Goal: Information Seeking & Learning: Check status

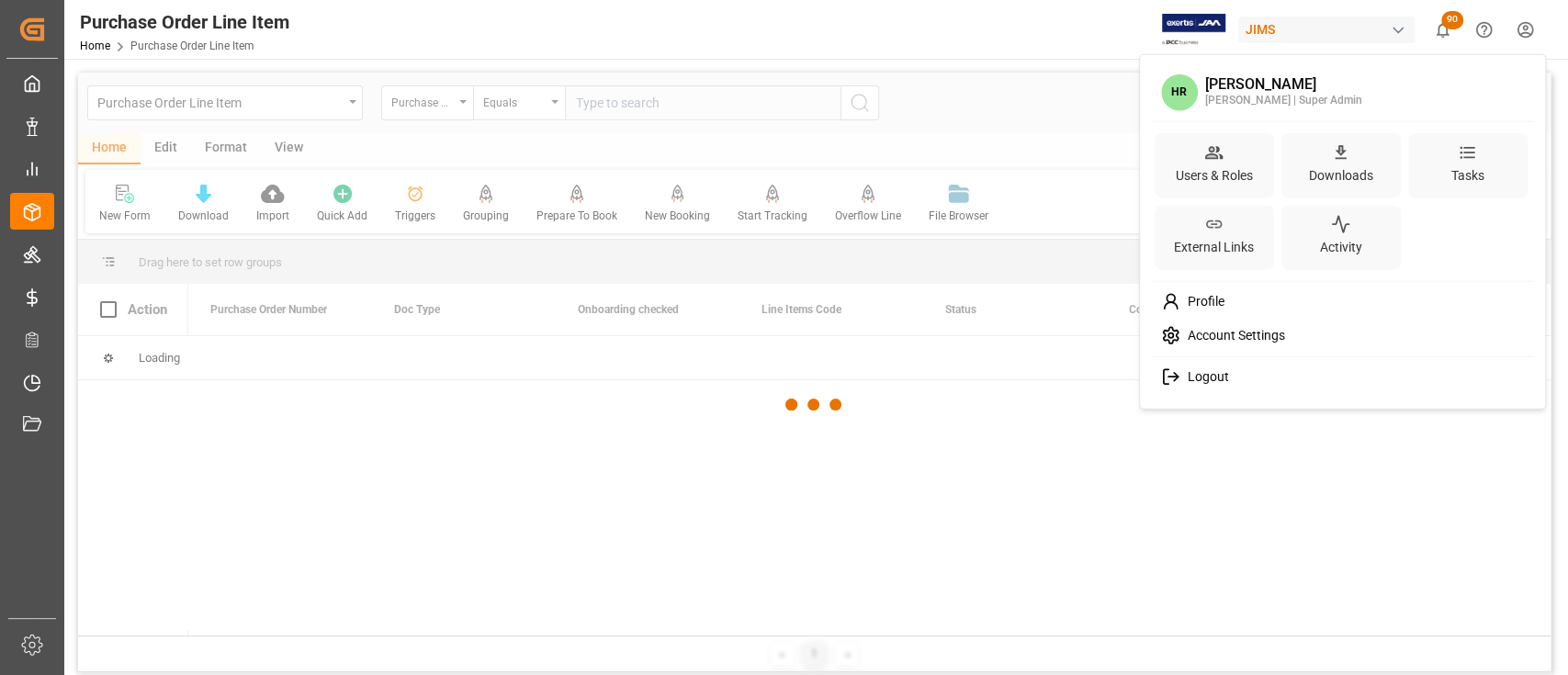
click at [1533, 33] on html "Created by potrace 1.15, written by [PERSON_NAME] [DATE]-[DATE] Created by potr…" at bounding box center [784, 337] width 1568 height 675
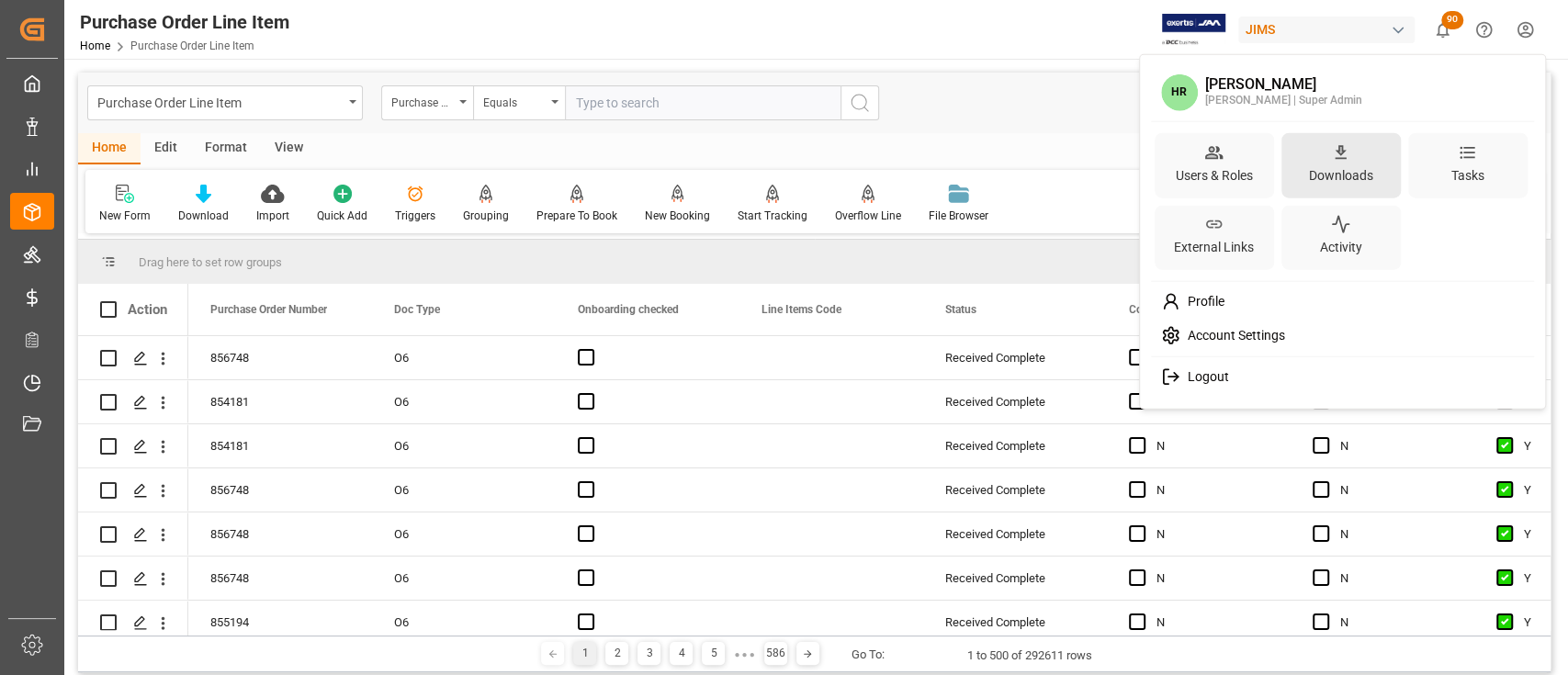
click at [1356, 166] on div "Downloads" at bounding box center [1341, 175] width 71 height 27
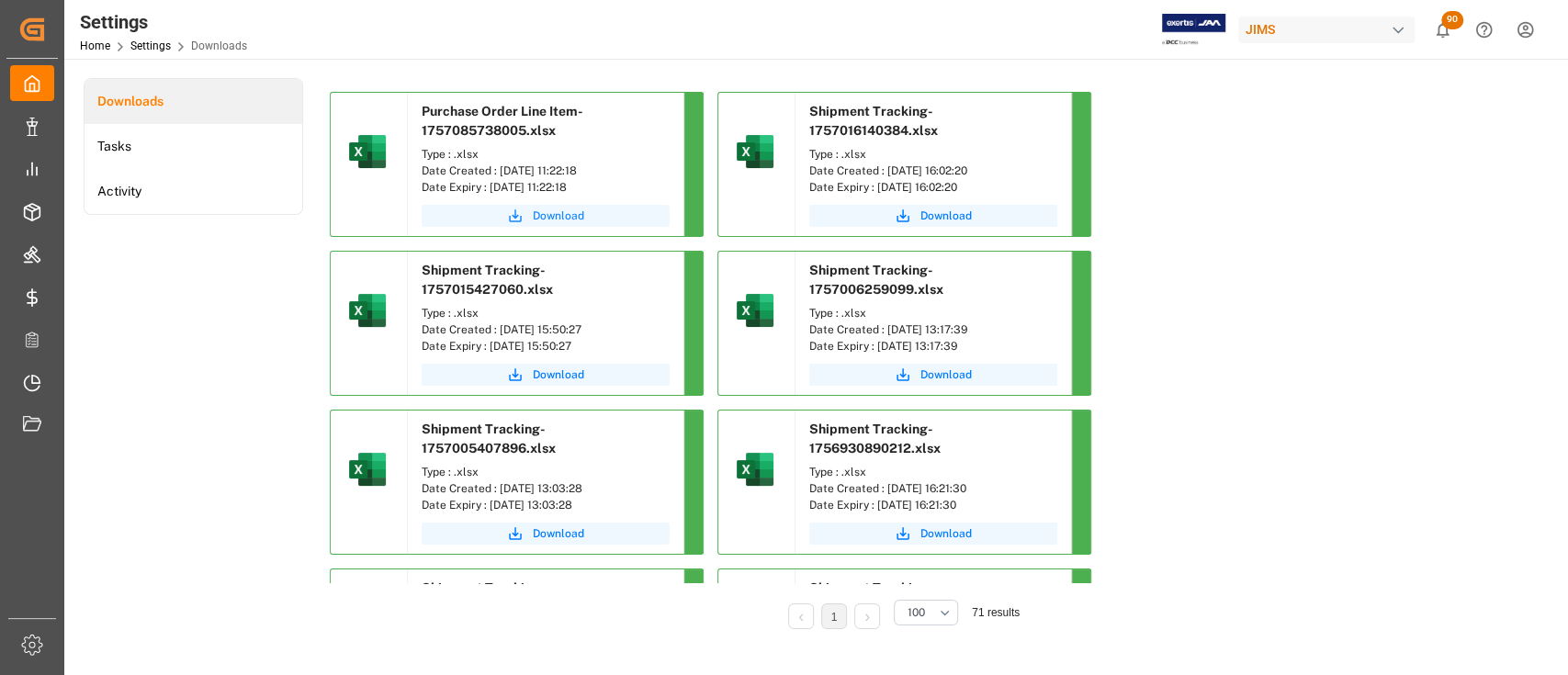
click at [565, 213] on span "Download" at bounding box center [558, 216] width 51 height 17
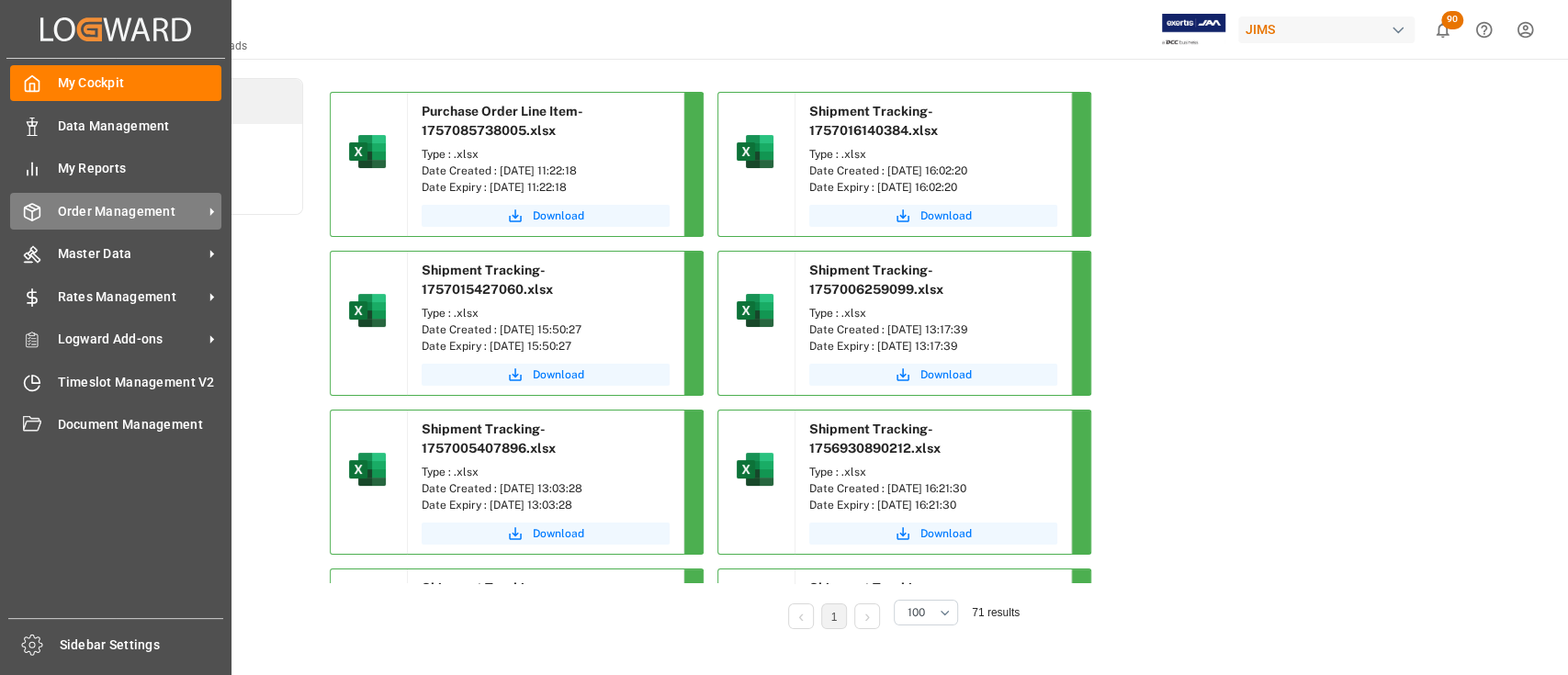
click at [121, 210] on span "Order Management" at bounding box center [130, 212] width 145 height 19
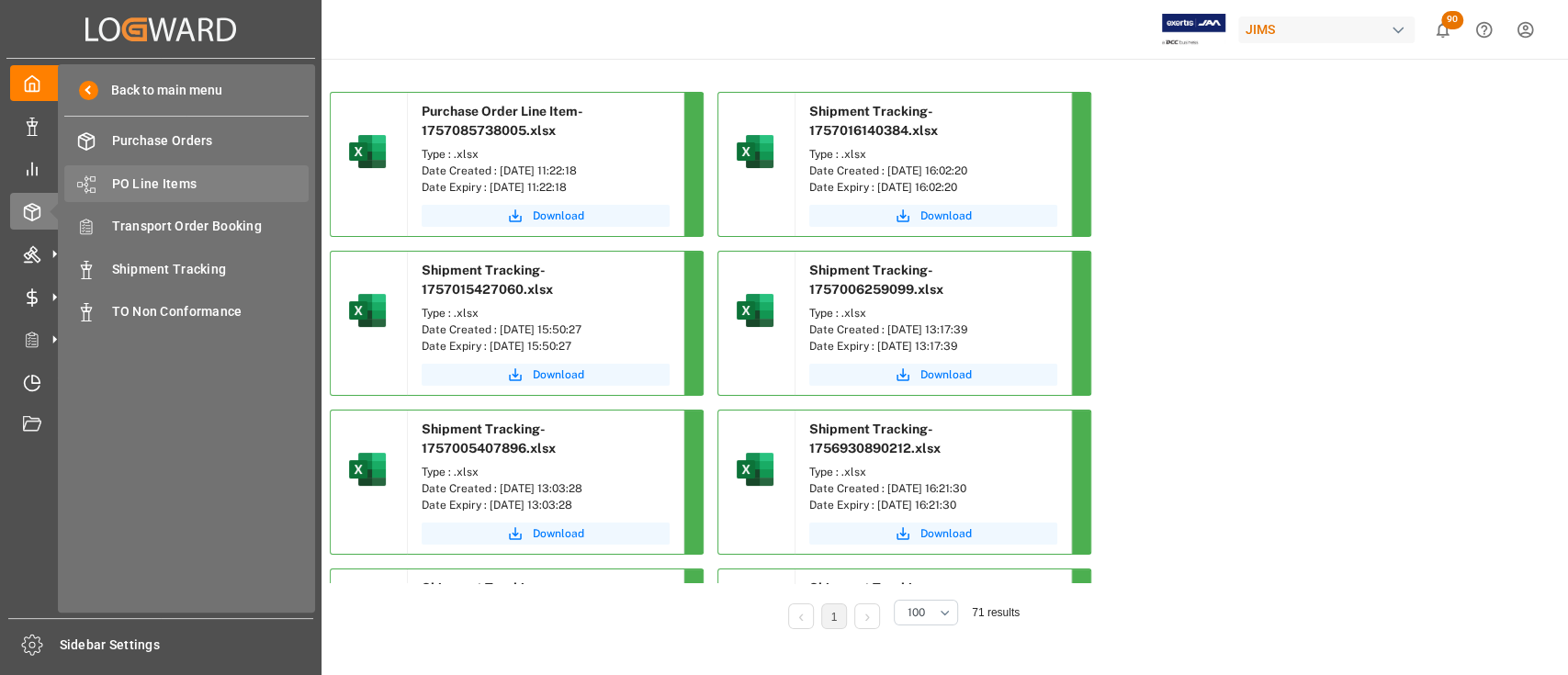
click at [178, 180] on span "PO Line Items" at bounding box center [211, 184] width 198 height 19
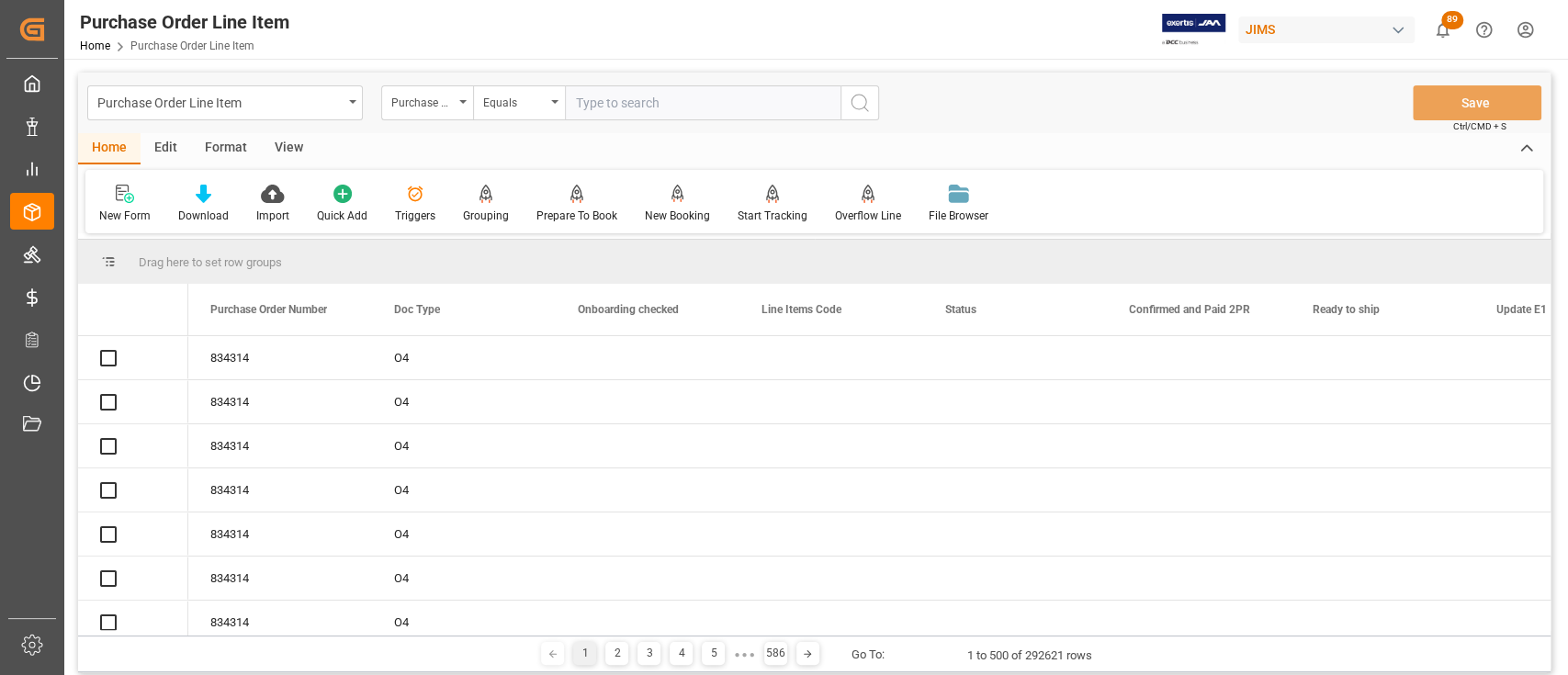
click at [695, 98] on input "text" at bounding box center [703, 103] width 276 height 35
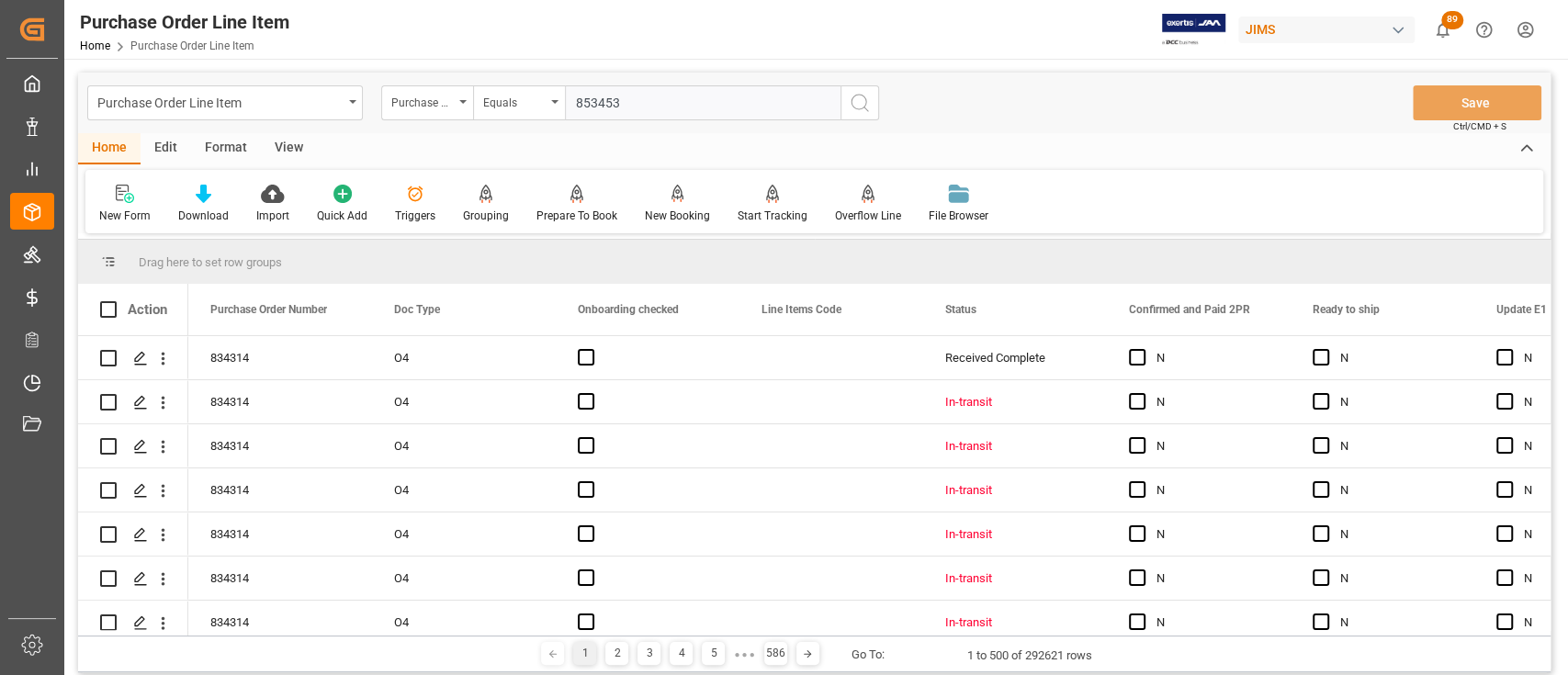
type input "853453"
click at [858, 103] on icon "search button" at bounding box center [860, 103] width 22 height 22
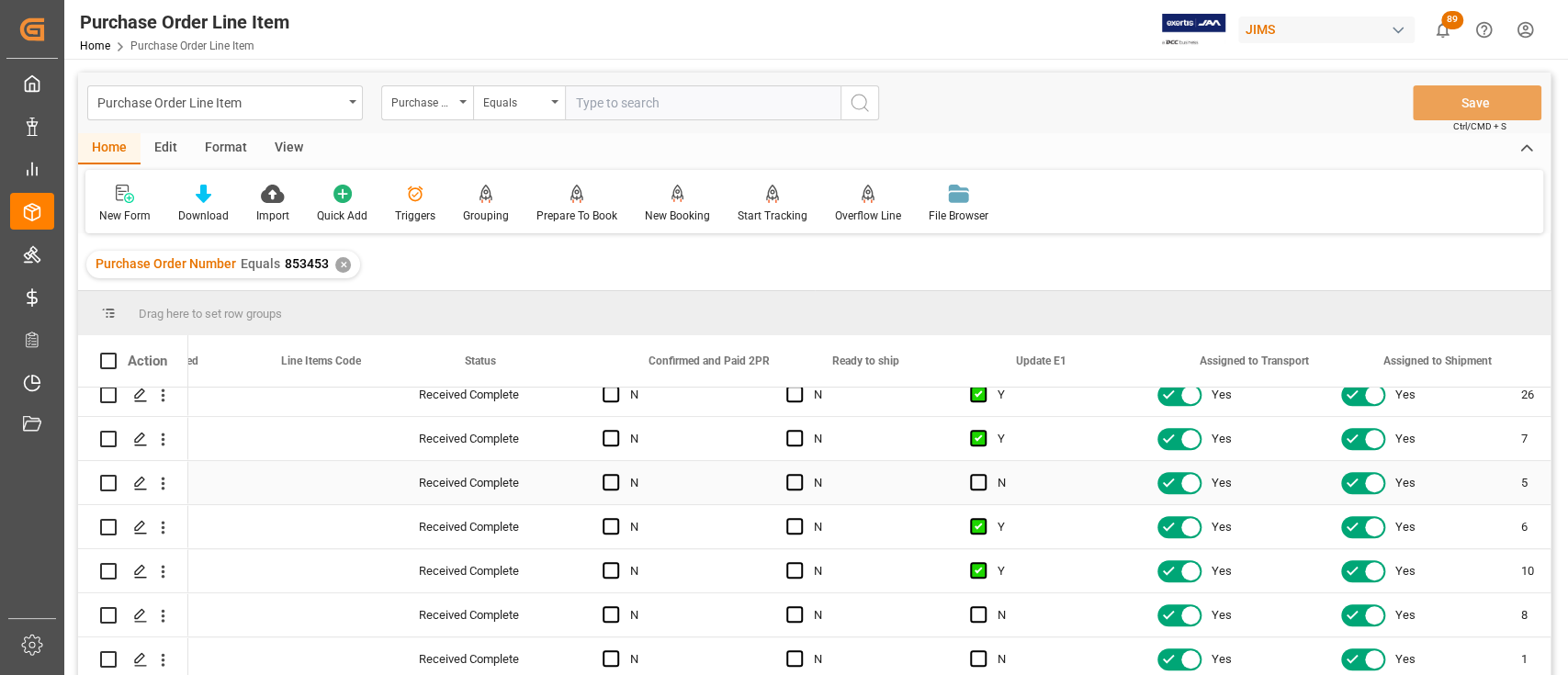
scroll to position [0, 261]
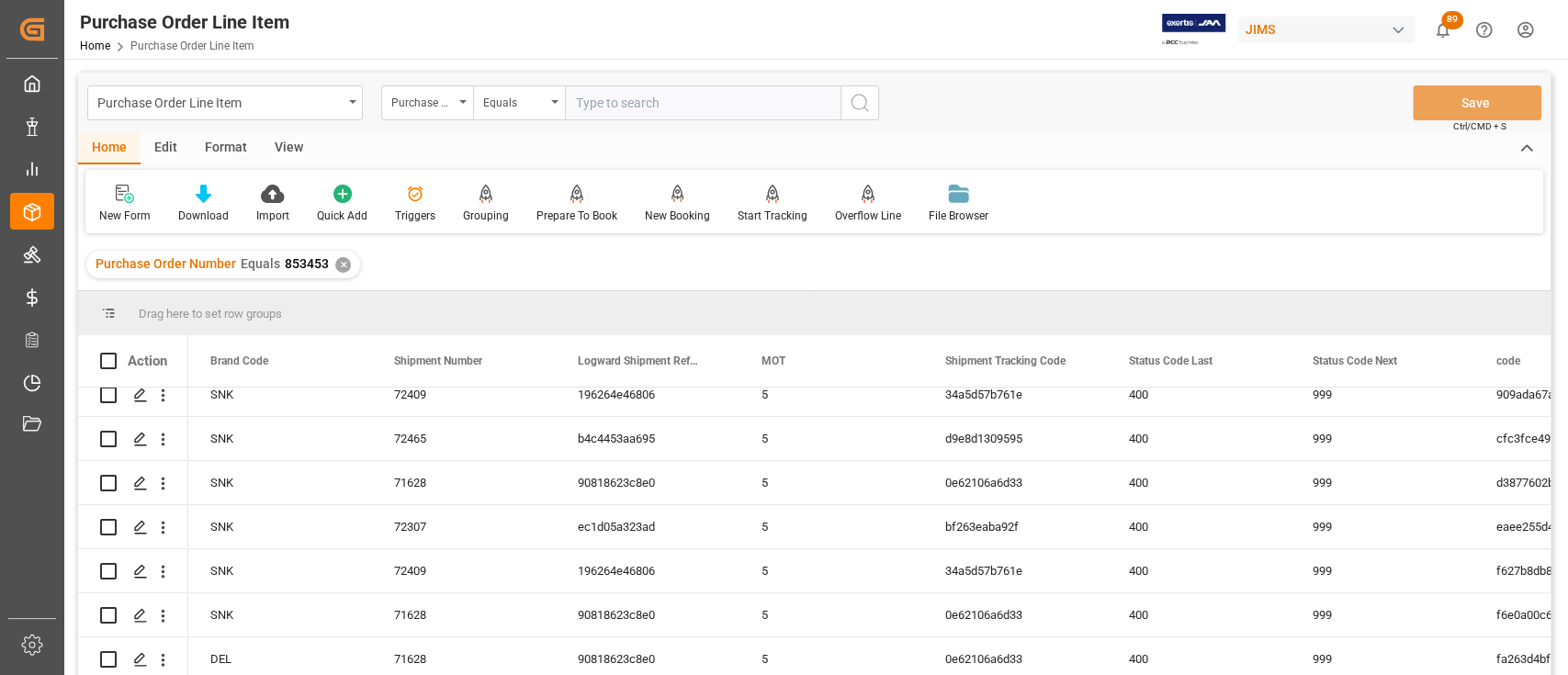
click at [342, 262] on div "✕" at bounding box center [343, 265] width 16 height 16
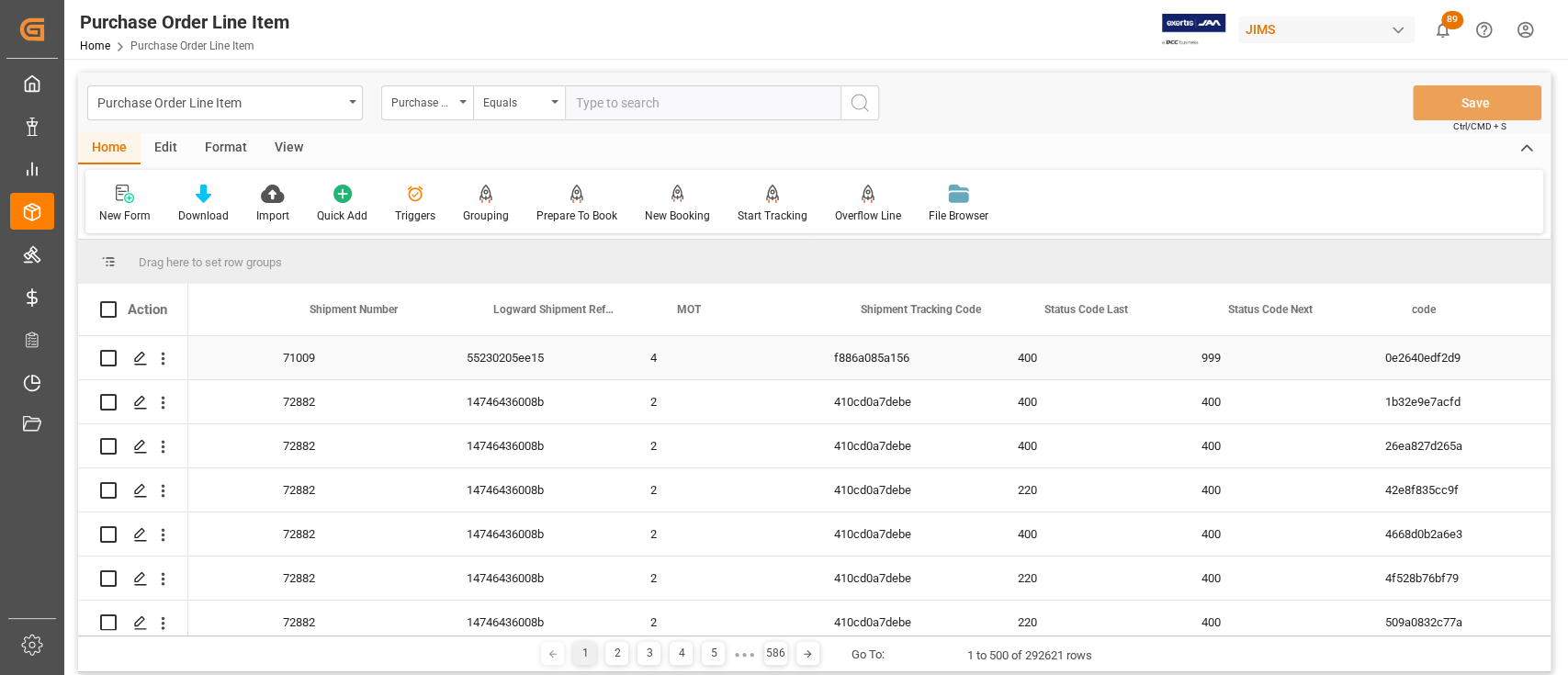
scroll to position [0, 3062]
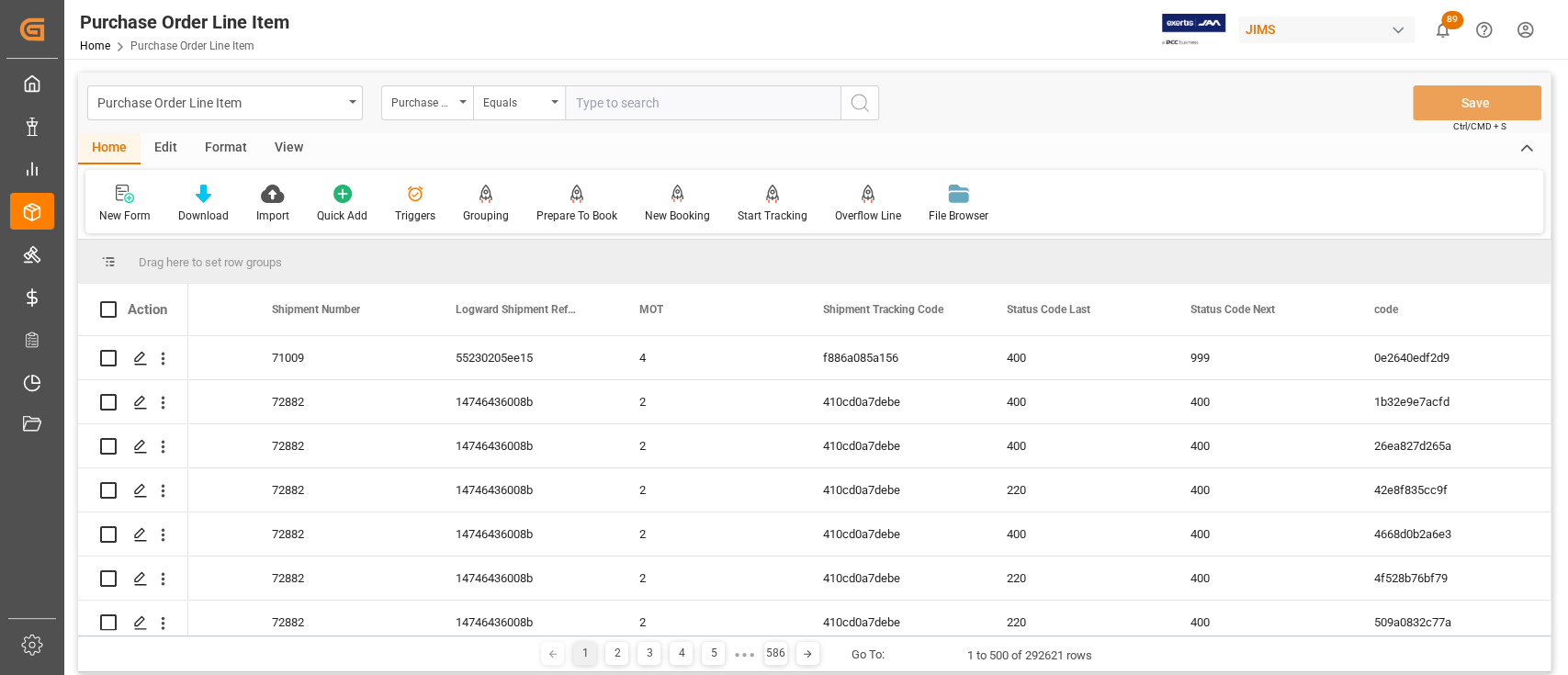
click at [620, 98] on input "text" at bounding box center [703, 103] width 276 height 35
paste input "864800"
type input "864800"
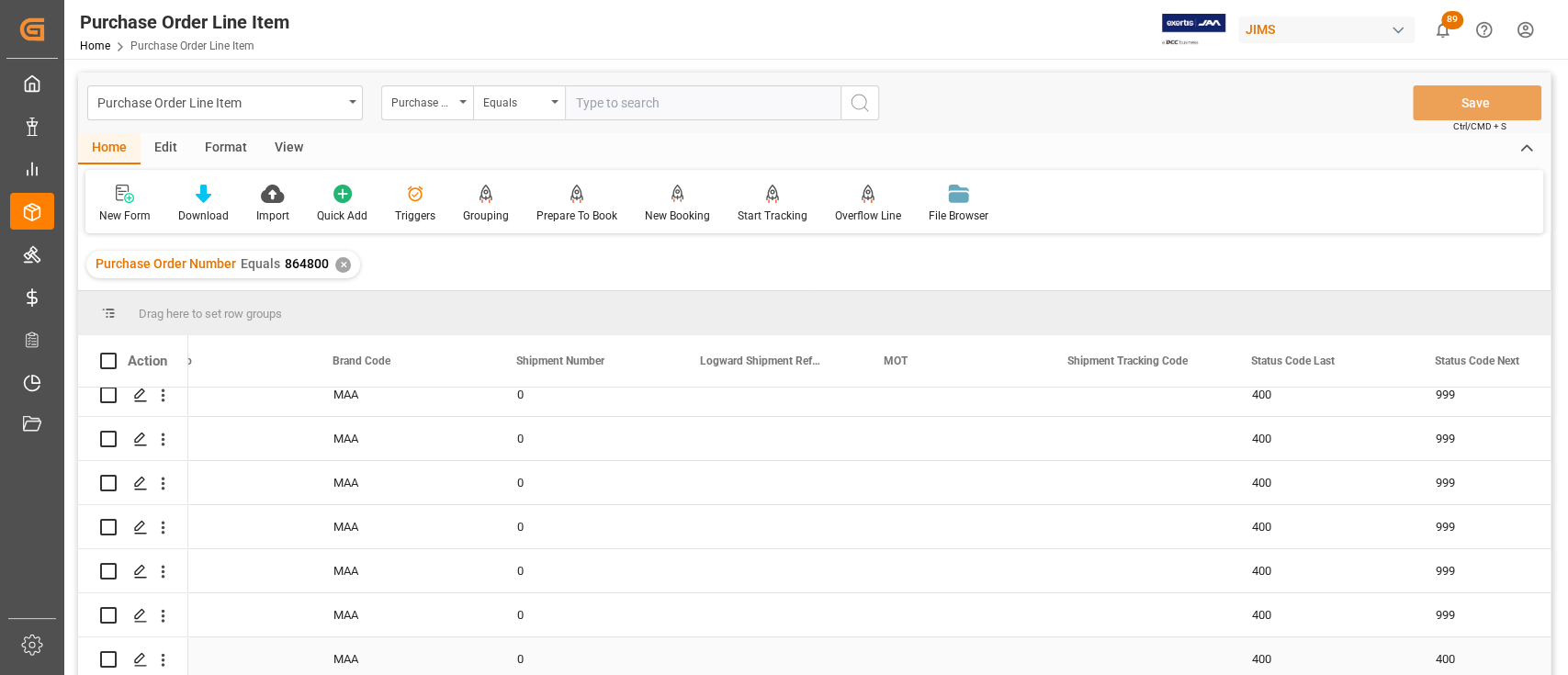
scroll to position [0, 2733]
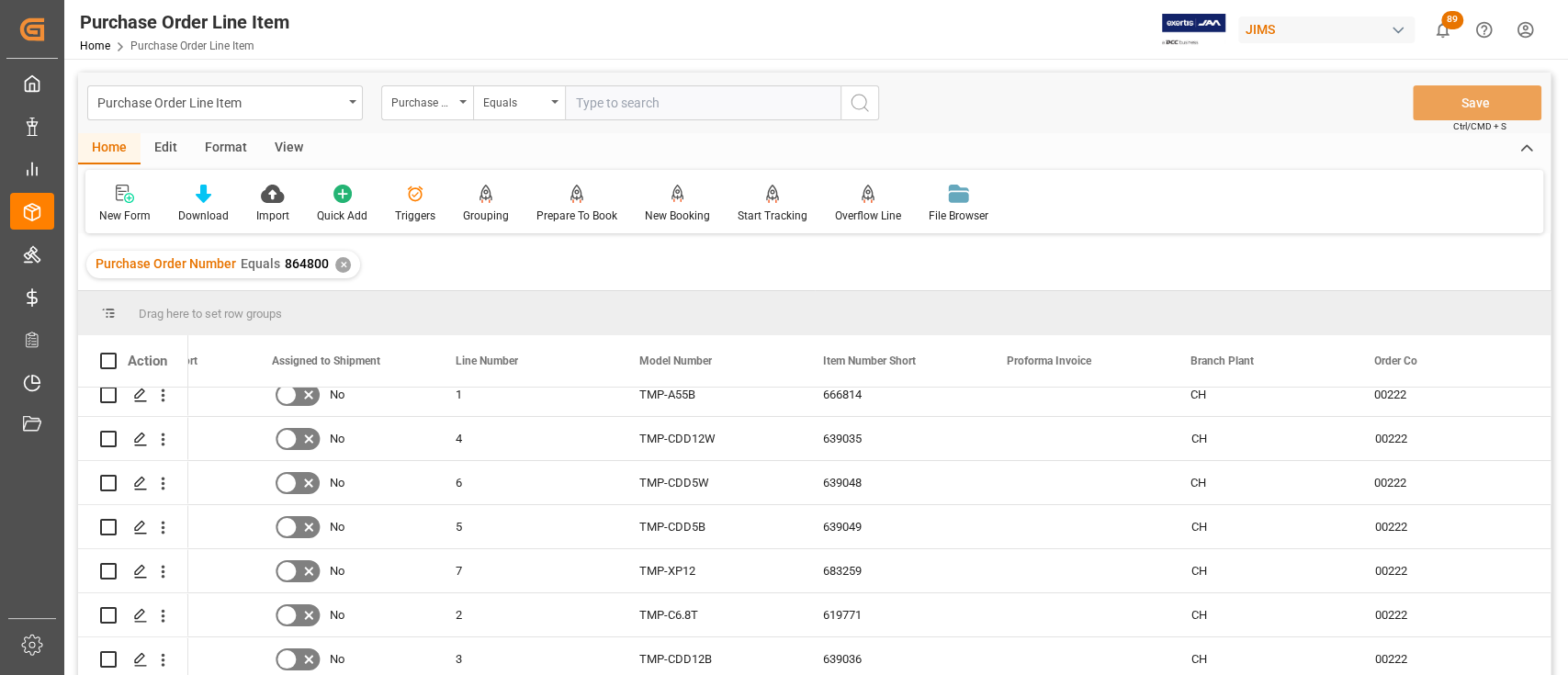
click at [338, 268] on div "✕" at bounding box center [343, 265] width 16 height 16
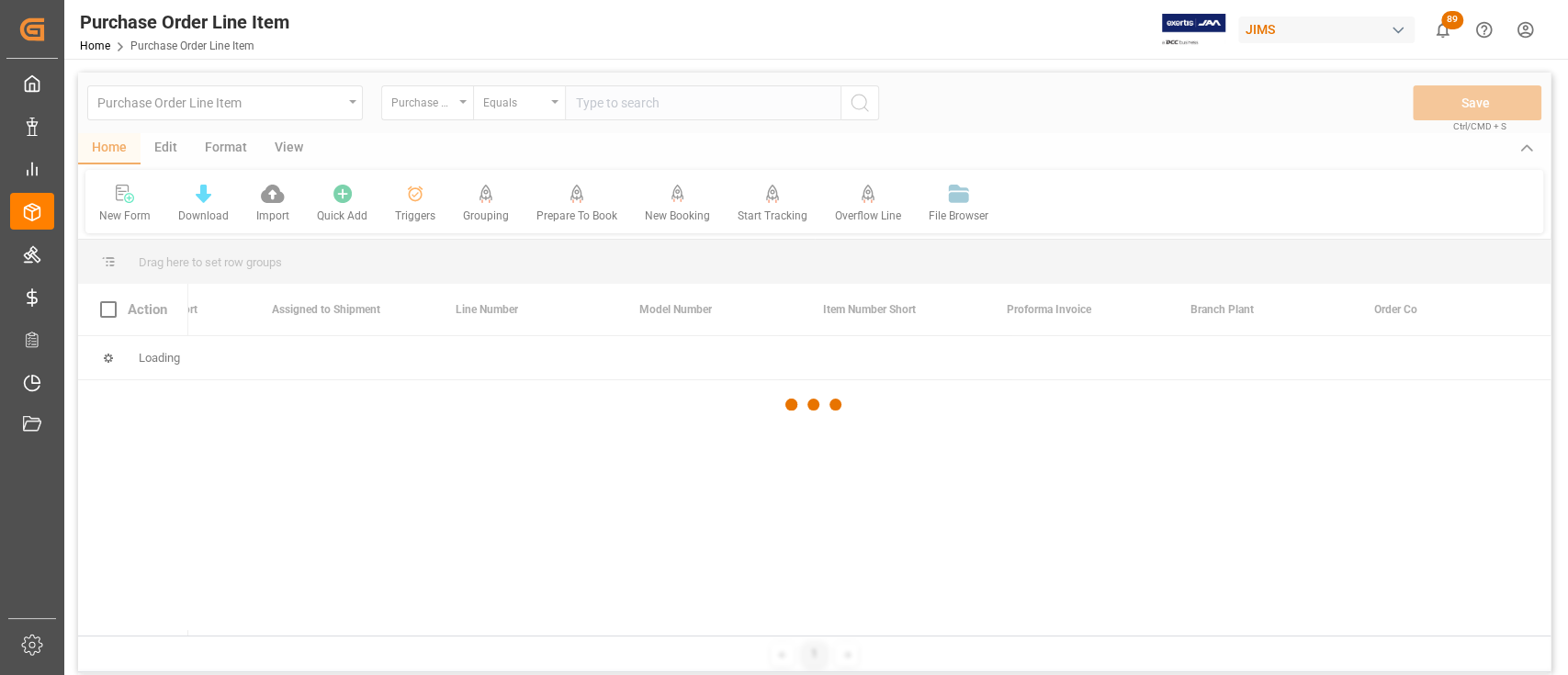
click at [691, 108] on div at bounding box center [814, 404] width 1472 height 664
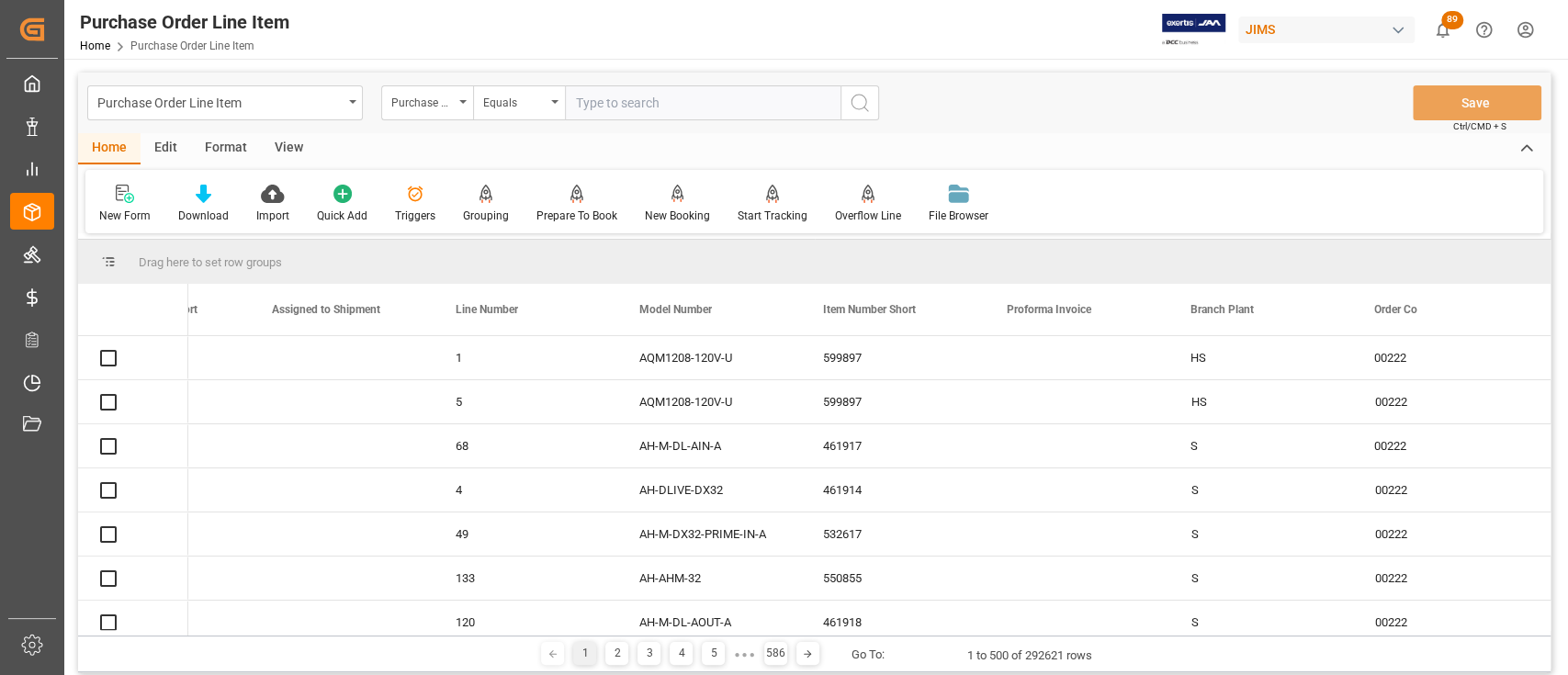
click at [691, 108] on input "text" at bounding box center [703, 103] width 276 height 35
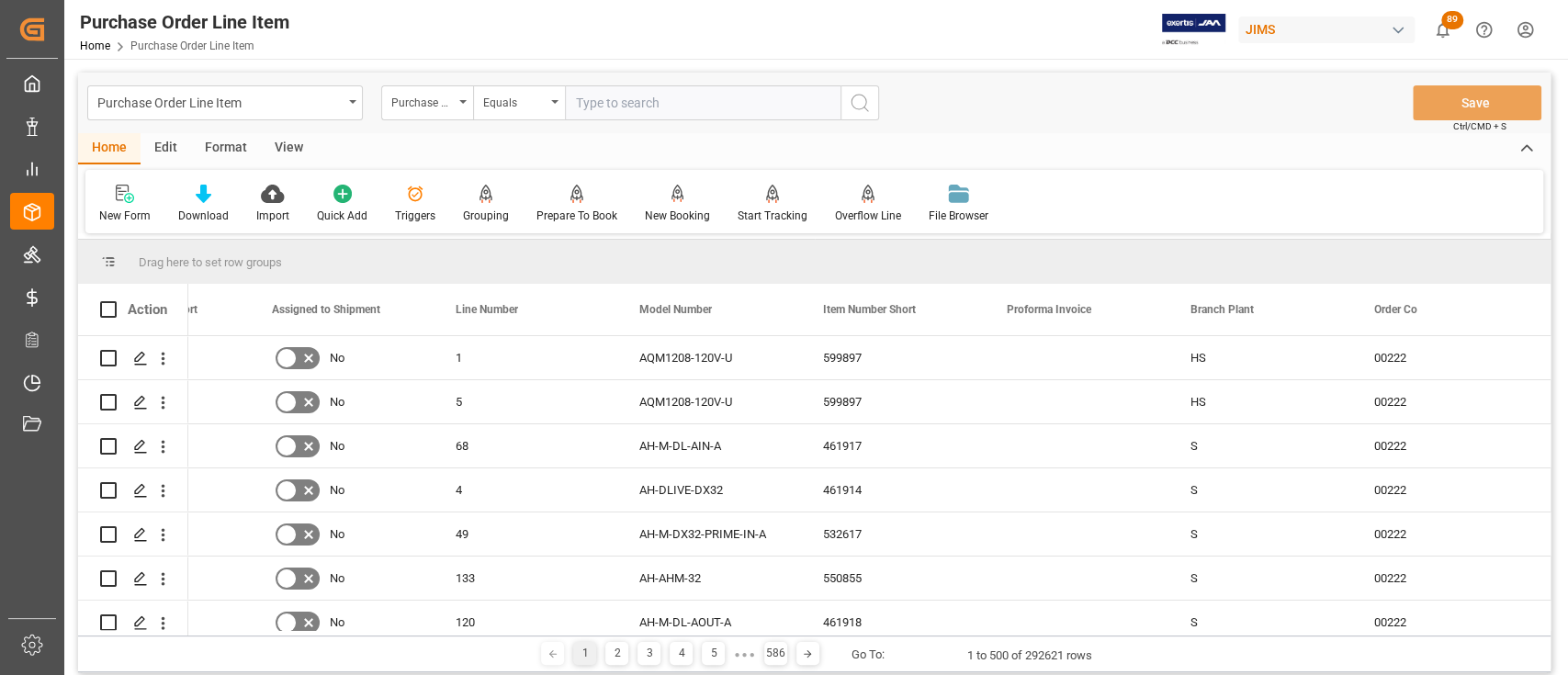
paste input "852773"
type input "852773"
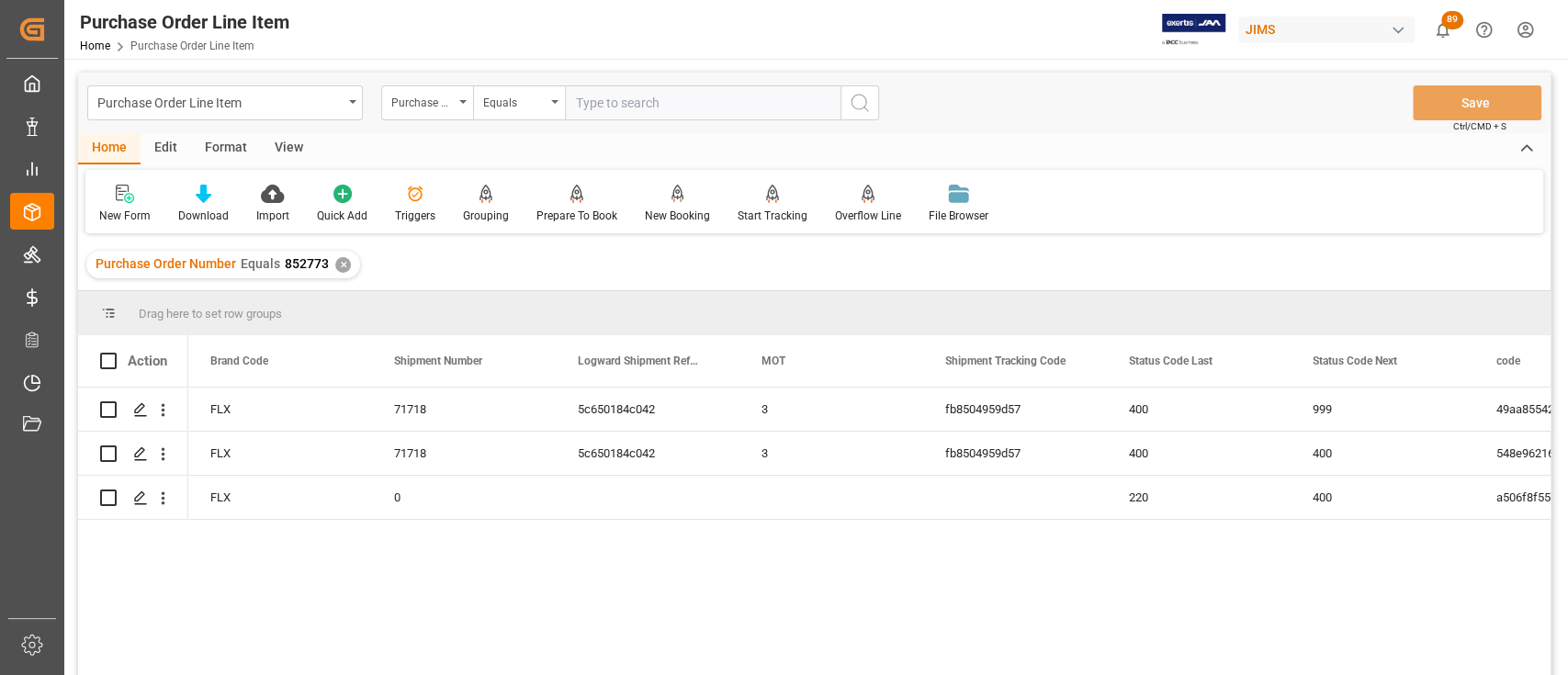
scroll to position [0, 2846]
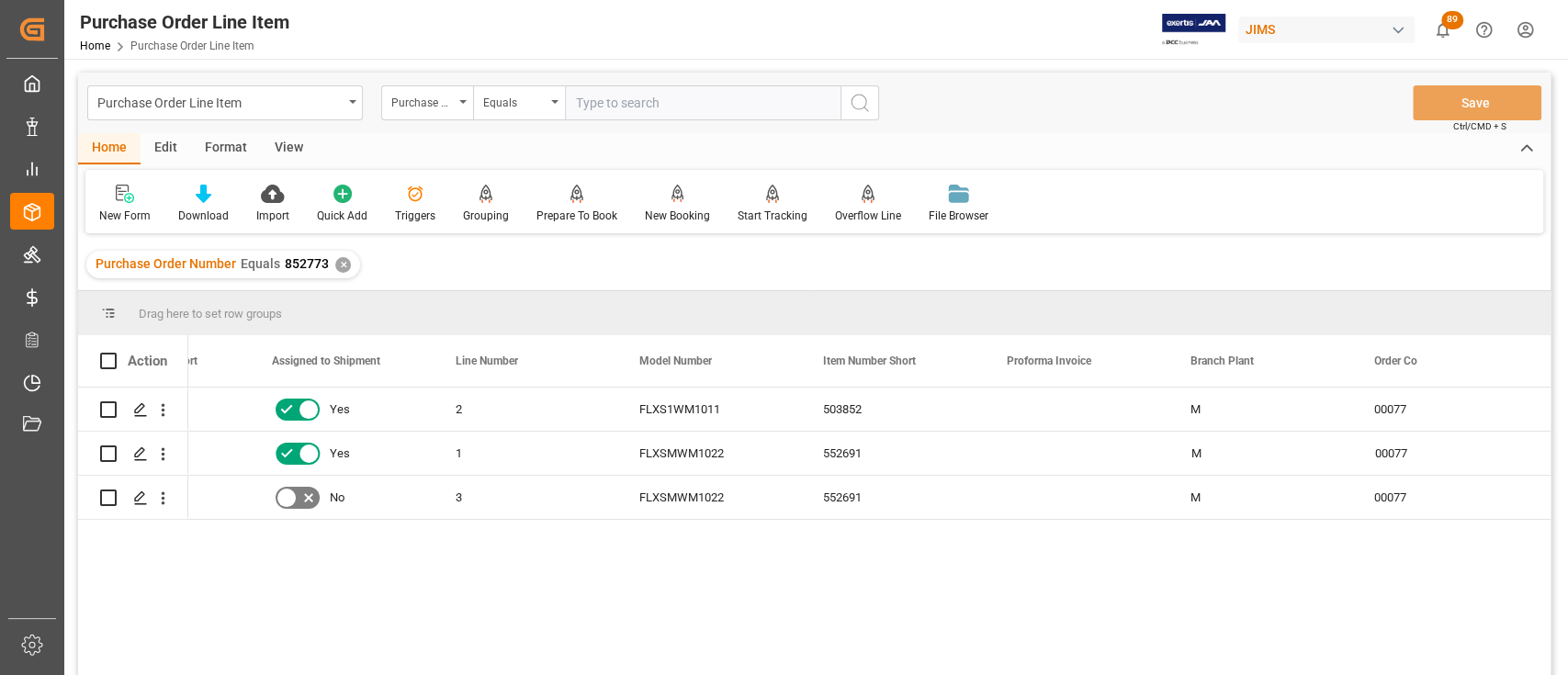
click at [343, 260] on div "✕" at bounding box center [343, 265] width 16 height 16
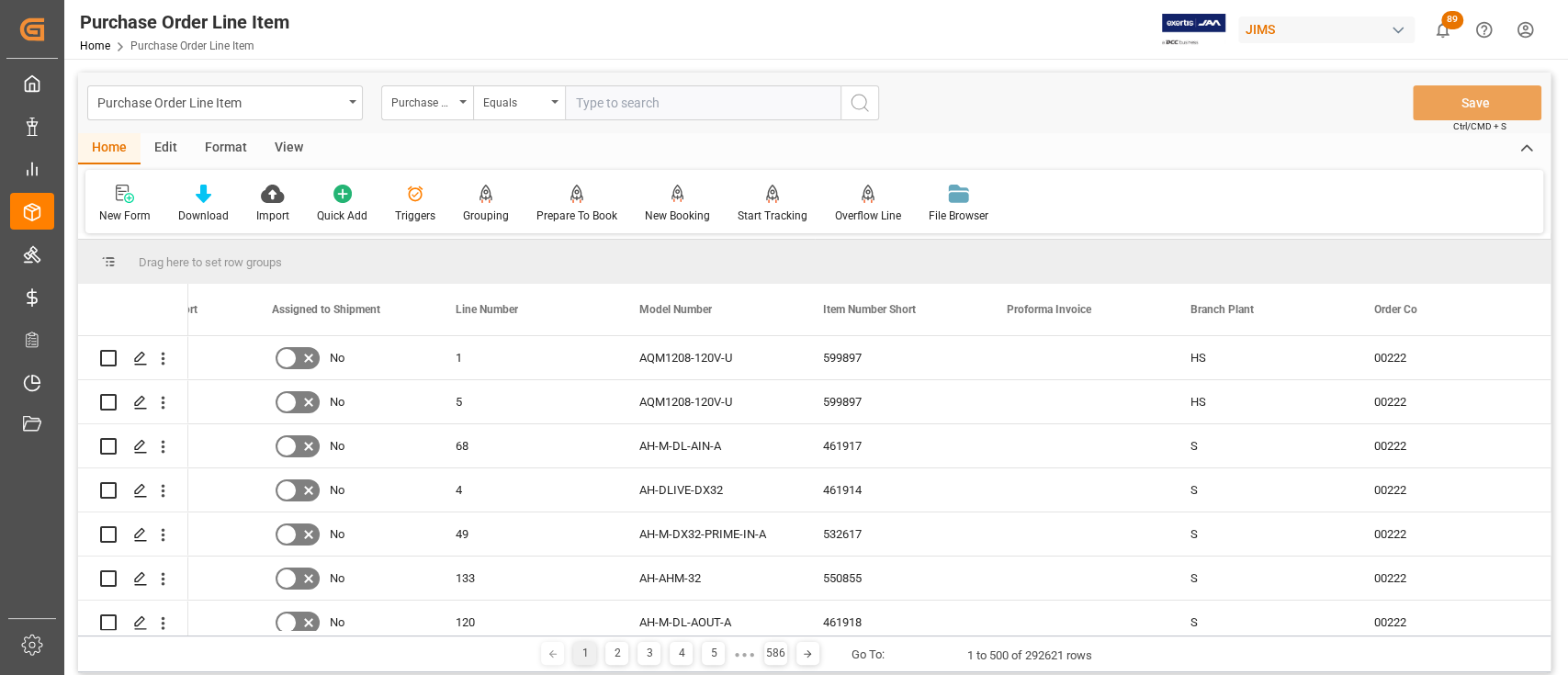
click at [672, 95] on input "text" at bounding box center [703, 103] width 276 height 35
paste input "860519"
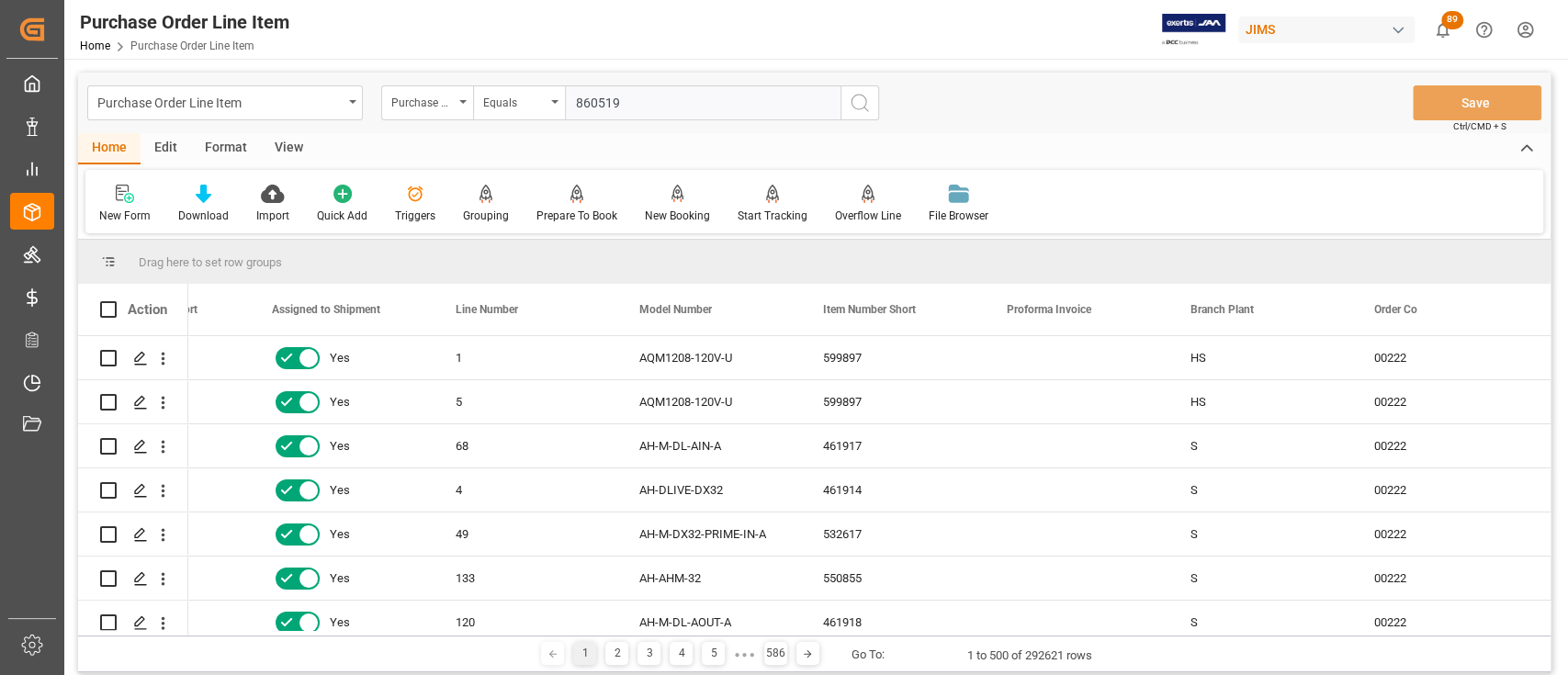
type input "860519"
click at [858, 105] on icon "search button" at bounding box center [860, 103] width 22 height 22
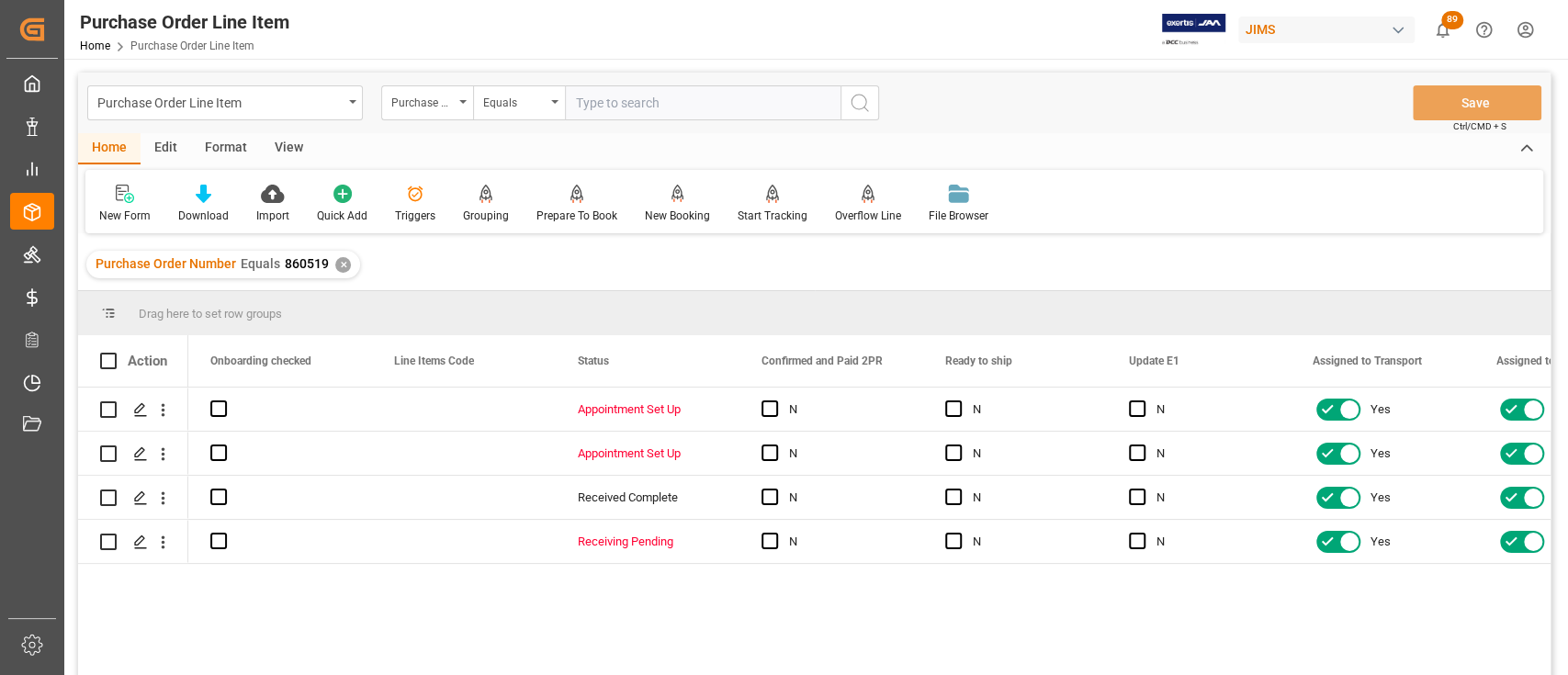
scroll to position [0, 300]
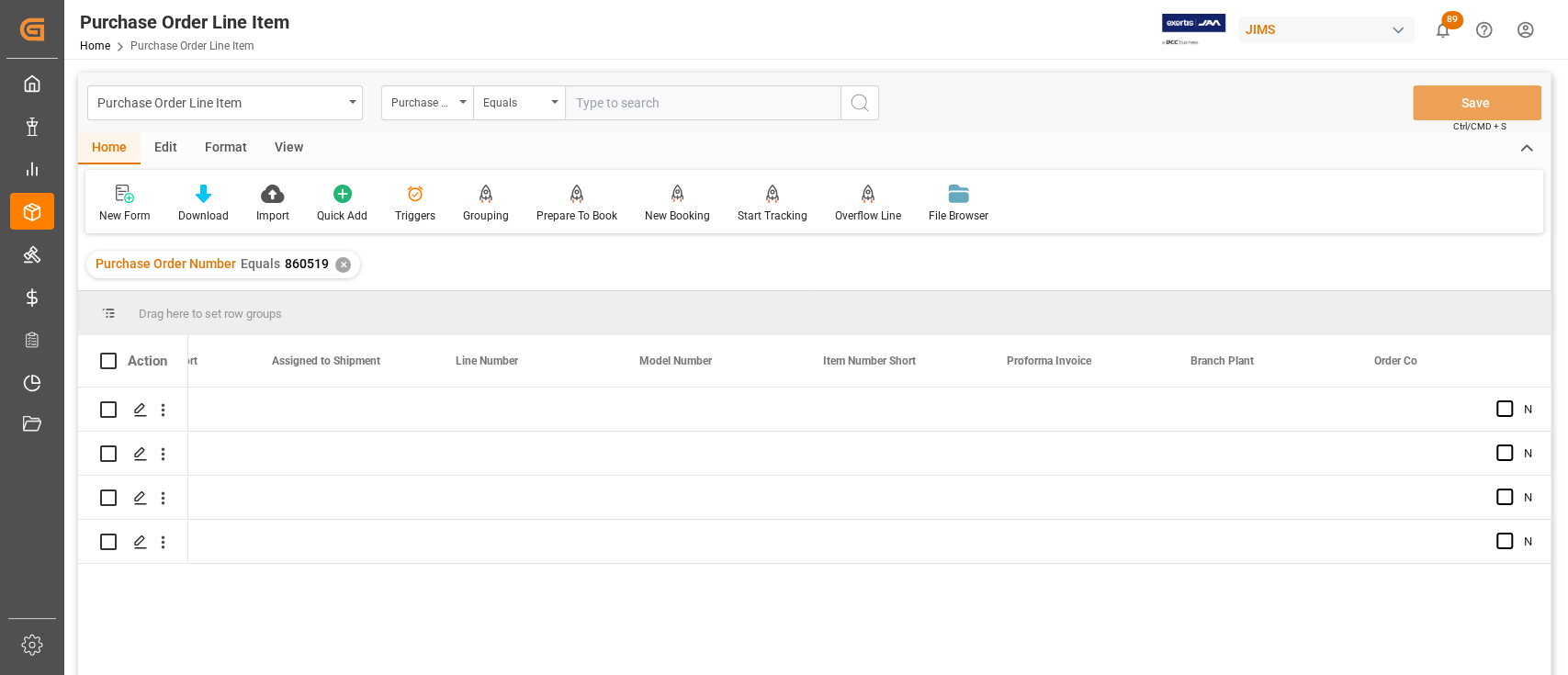
scroll to position [0, 1592]
